Goal: Transaction & Acquisition: Purchase product/service

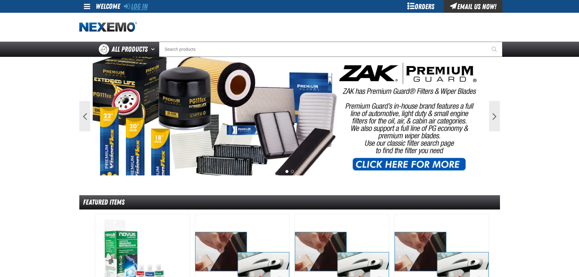
click at [140, 6] on link "Log In" at bounding box center [136, 6] width 24 height 9
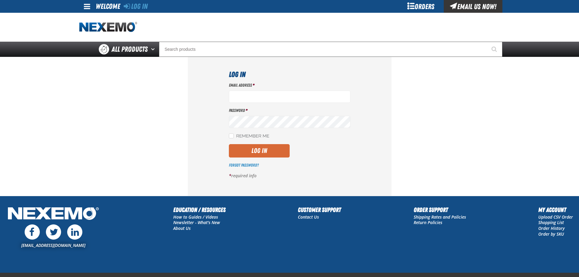
type input "[EMAIL_ADDRESS][DOMAIN_NAME]"
click at [265, 150] on button "Log In" at bounding box center [259, 150] width 61 height 13
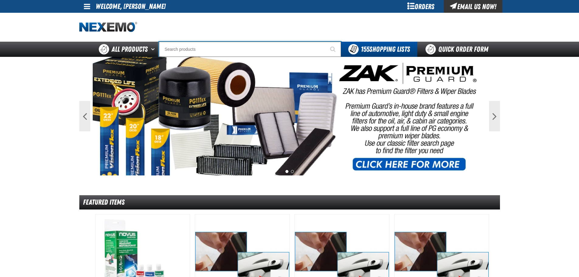
click at [256, 48] on input "Search" at bounding box center [250, 49] width 182 height 15
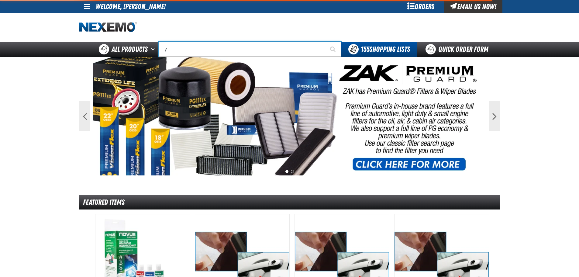
type input "ye"
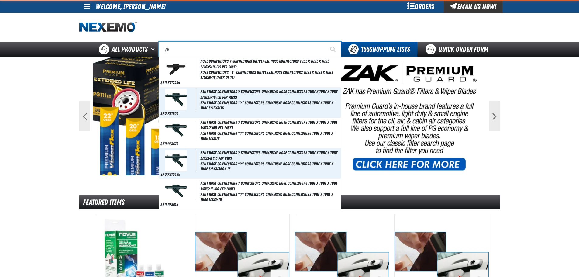
type input "yeLLOW"
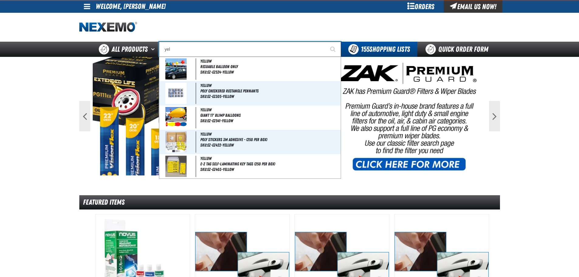
type input "yell"
type input "yellOW"
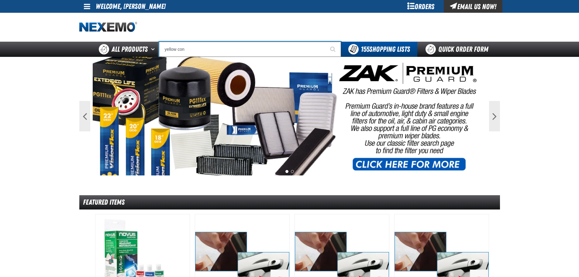
drag, startPoint x: 195, startPoint y: 49, endPoint x: 159, endPoint y: 57, distance: 36.1
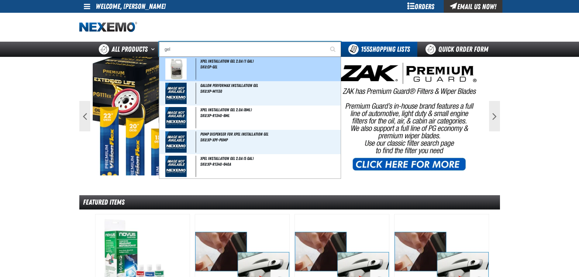
click at [184, 70] on img at bounding box center [175, 68] width 21 height 21
type input "XPEL Installation Gel 2.0A (1 gal)"
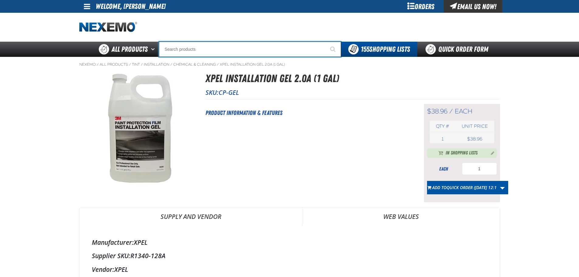
click at [207, 52] on input "Search" at bounding box center [250, 49] width 182 height 15
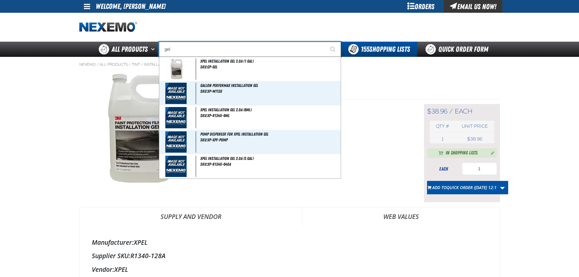
type input "gel"
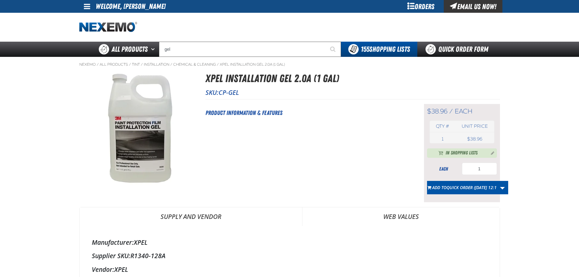
click at [365, 140] on div "Short Description: Product Information & Features" at bounding box center [306, 153] width 203 height 98
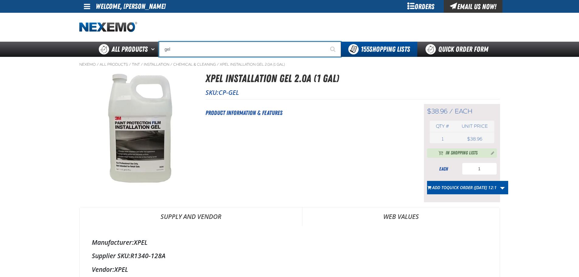
drag, startPoint x: 175, startPoint y: 50, endPoint x: 159, endPoint y: 55, distance: 17.1
click at [159, 55] on input "gel" at bounding box center [250, 49] width 182 height 15
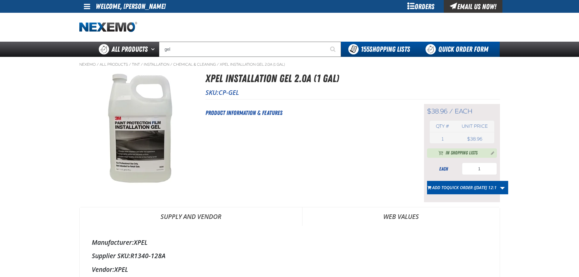
click at [437, 50] on link "Quick Order Form" at bounding box center [458, 49] width 82 height 15
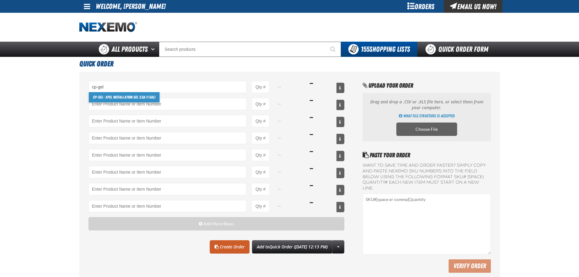
click at [127, 95] on link "CP-GEL - XPEL Installation Gel 2.0A (1 gal)" at bounding box center [124, 97] width 71 height 10
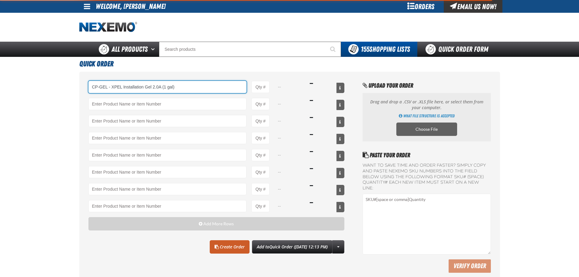
type input "CP-GEL - XPEL Installation Gel 2.0A (1 gal)"
type input "1"
select select "each"
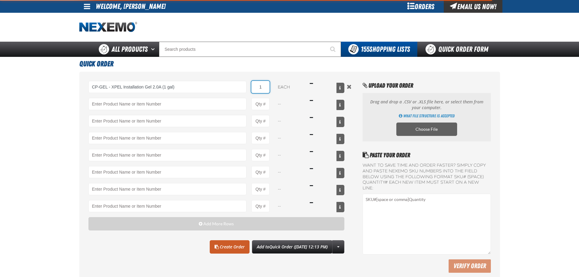
type input "CP-GEL - XPEL Installation Gel 2.0A (1 gal)"
drag, startPoint x: 267, startPoint y: 87, endPoint x: 258, endPoint y: 90, distance: 9.3
click at [258, 90] on input "1" at bounding box center [260, 87] width 18 height 12
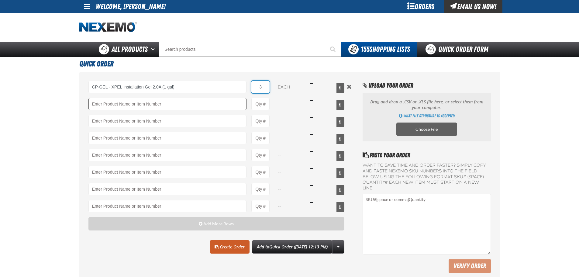
type input "3"
click at [177, 105] on input "Product" at bounding box center [167, 104] width 158 height 12
click at [123, 111] on link "GT201Y - Contour Yellow" at bounding box center [111, 114] width 45 height 10
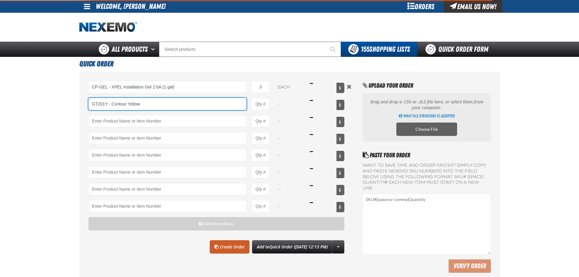
type input "GT201Y - Contour Yellow"
type input "1"
select select "each"
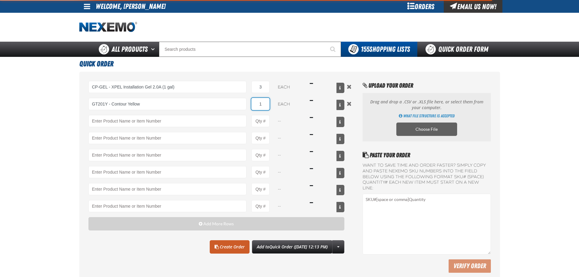
type input "GT201Y - Contour Yellow"
click at [261, 106] on input "1" at bounding box center [260, 104] width 18 height 12
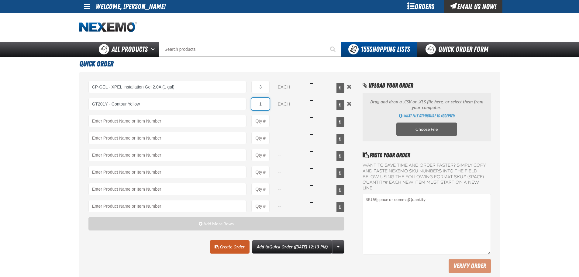
click at [261, 106] on input "1" at bounding box center [260, 104] width 18 height 12
type input "10"
click at [223, 251] on link "Create Order" at bounding box center [230, 246] width 40 height 13
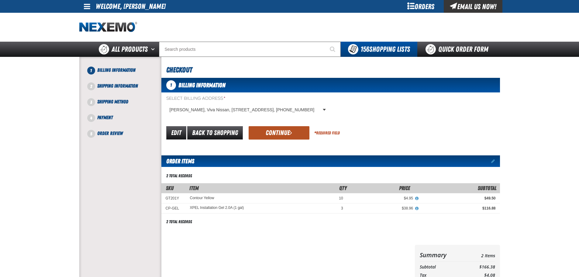
click at [271, 135] on button "Continue" at bounding box center [279, 132] width 61 height 13
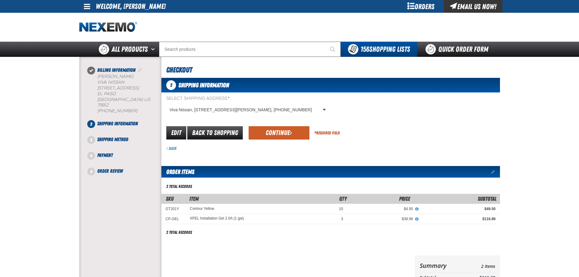
click at [271, 135] on button "Continue" at bounding box center [279, 132] width 61 height 13
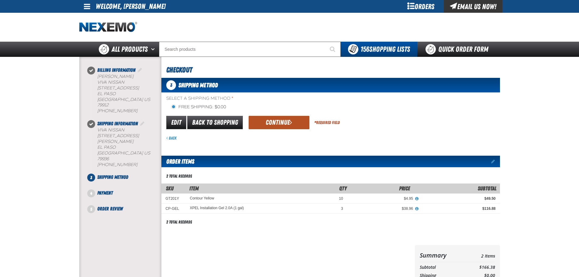
click at [277, 123] on button "Continue" at bounding box center [279, 122] width 61 height 13
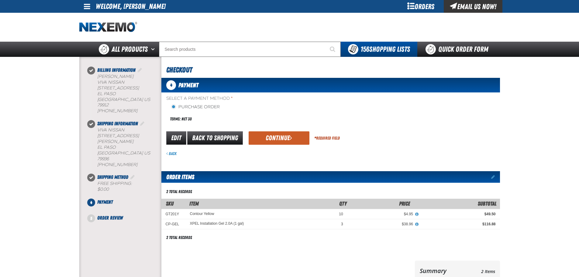
click at [281, 140] on button "Continue" at bounding box center [279, 137] width 61 height 13
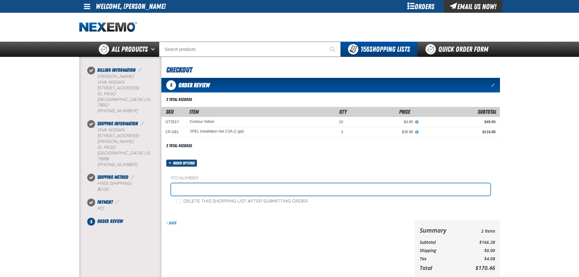
click at [212, 188] on input "text" at bounding box center [330, 189] width 319 height 12
type input "12016"
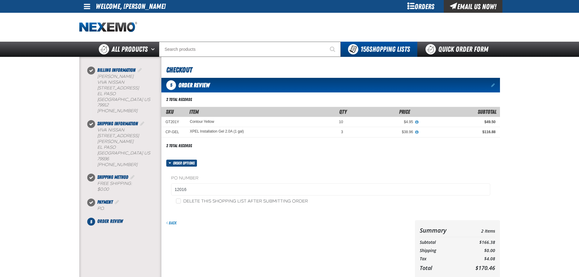
click at [279, 215] on form "Order options PO Number 12016 Delete this shopping list after submitting order …" at bounding box center [330, 228] width 339 height 136
click at [179, 201] on input "Delete this shopping list after submitting order" at bounding box center [178, 200] width 5 height 5
checkbox input "true"
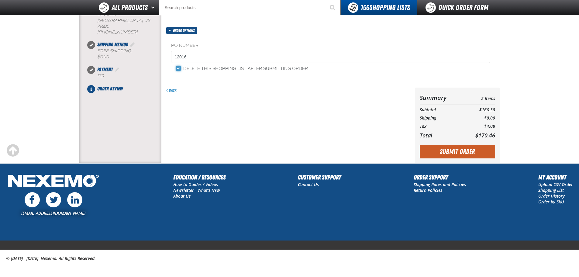
scroll to position [120, 0]
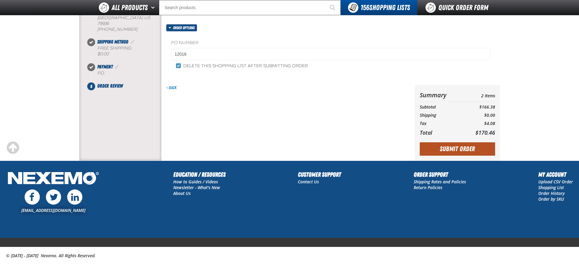
click at [464, 144] on button "Submit Order" at bounding box center [457, 148] width 75 height 13
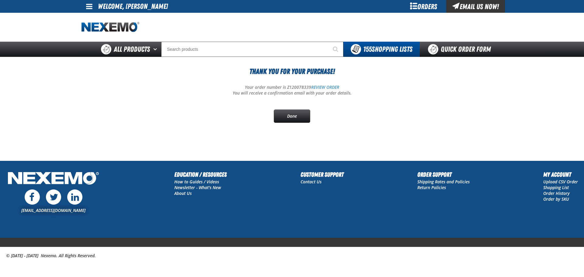
click at [89, 11] on link at bounding box center [89, 6] width 16 height 13
click at [95, 30] on link "Sign Out Sign Out" at bounding box center [94, 30] width 21 height 6
